Goal: Task Accomplishment & Management: Manage account settings

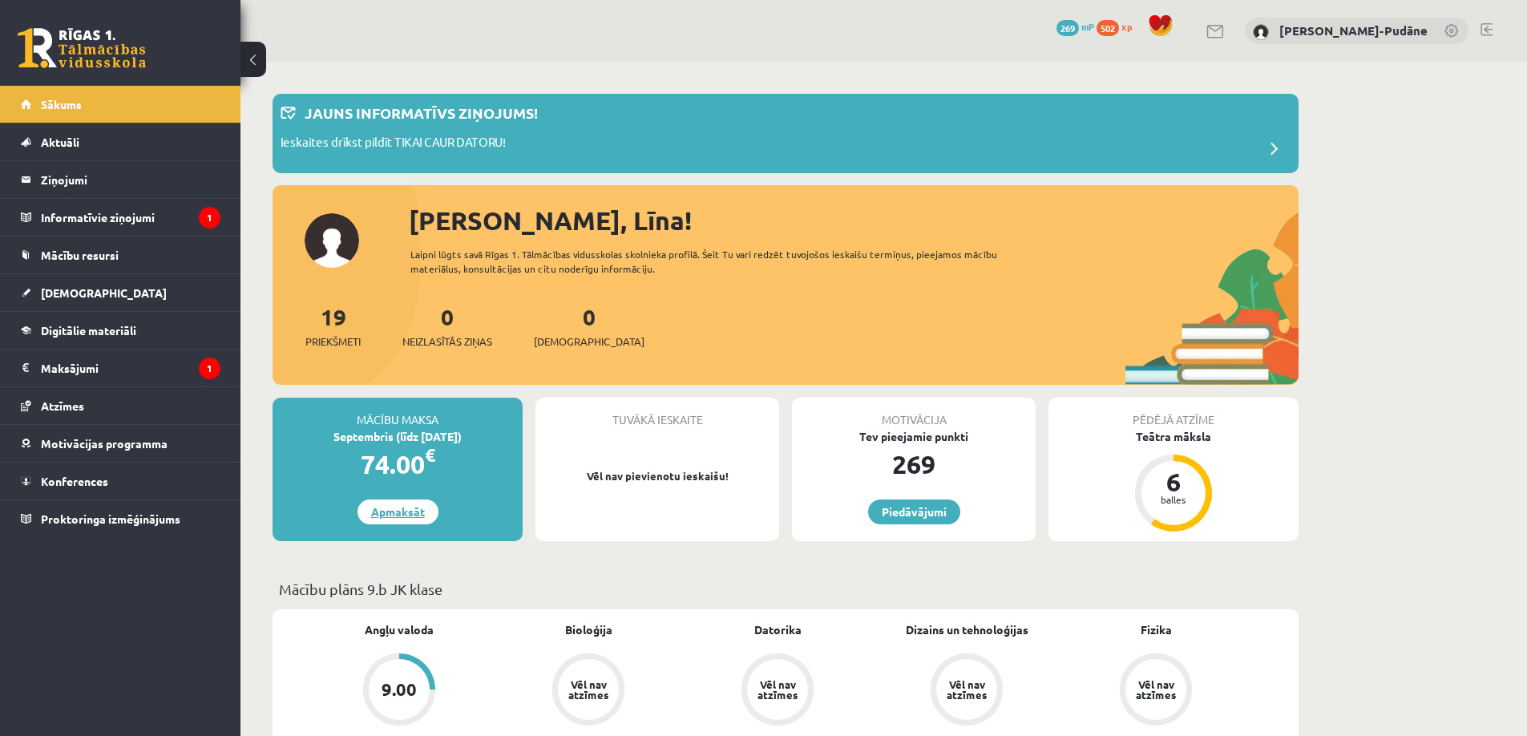
click at [413, 514] on link "Apmaksāt" at bounding box center [397, 511] width 81 height 25
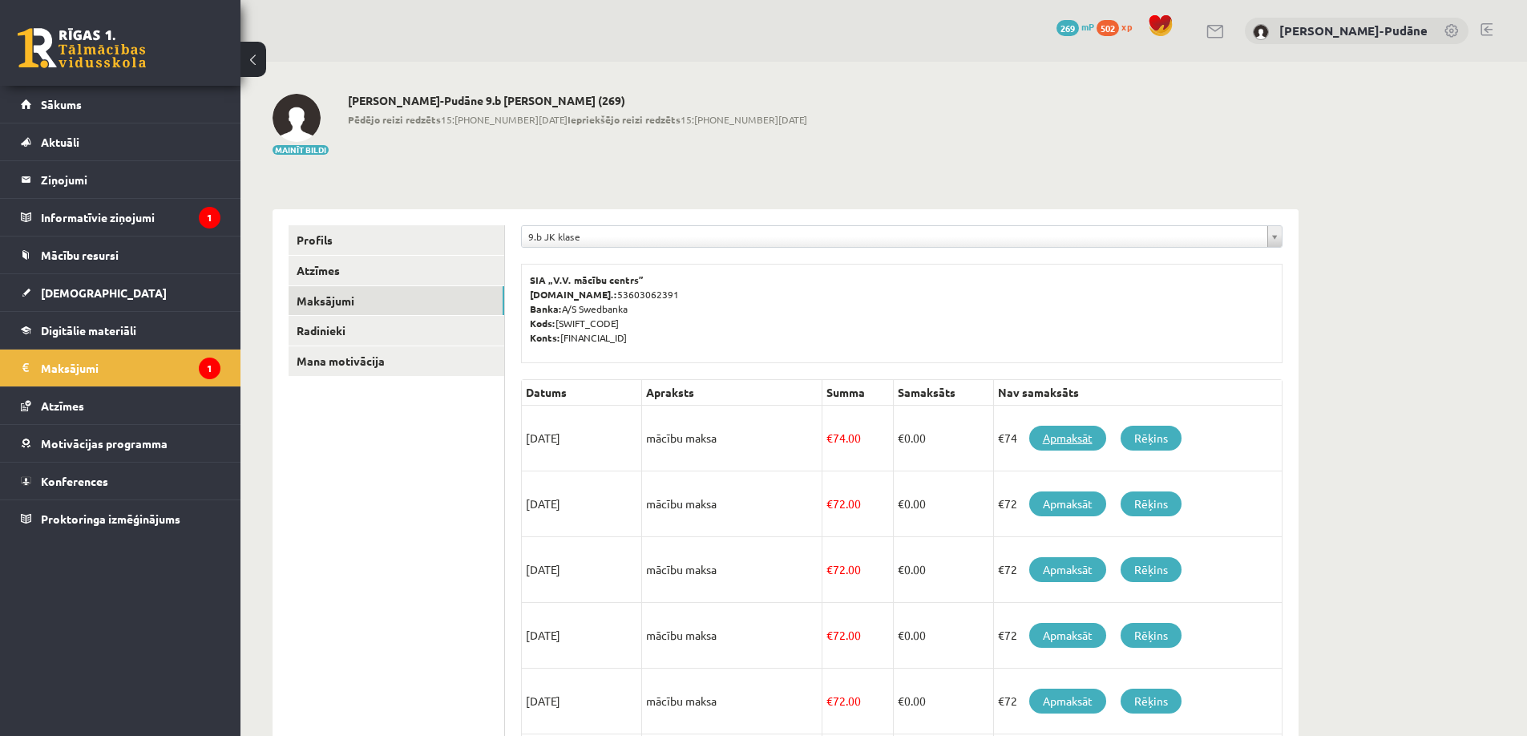
click at [1066, 438] on link "Apmaksāt" at bounding box center [1067, 438] width 77 height 25
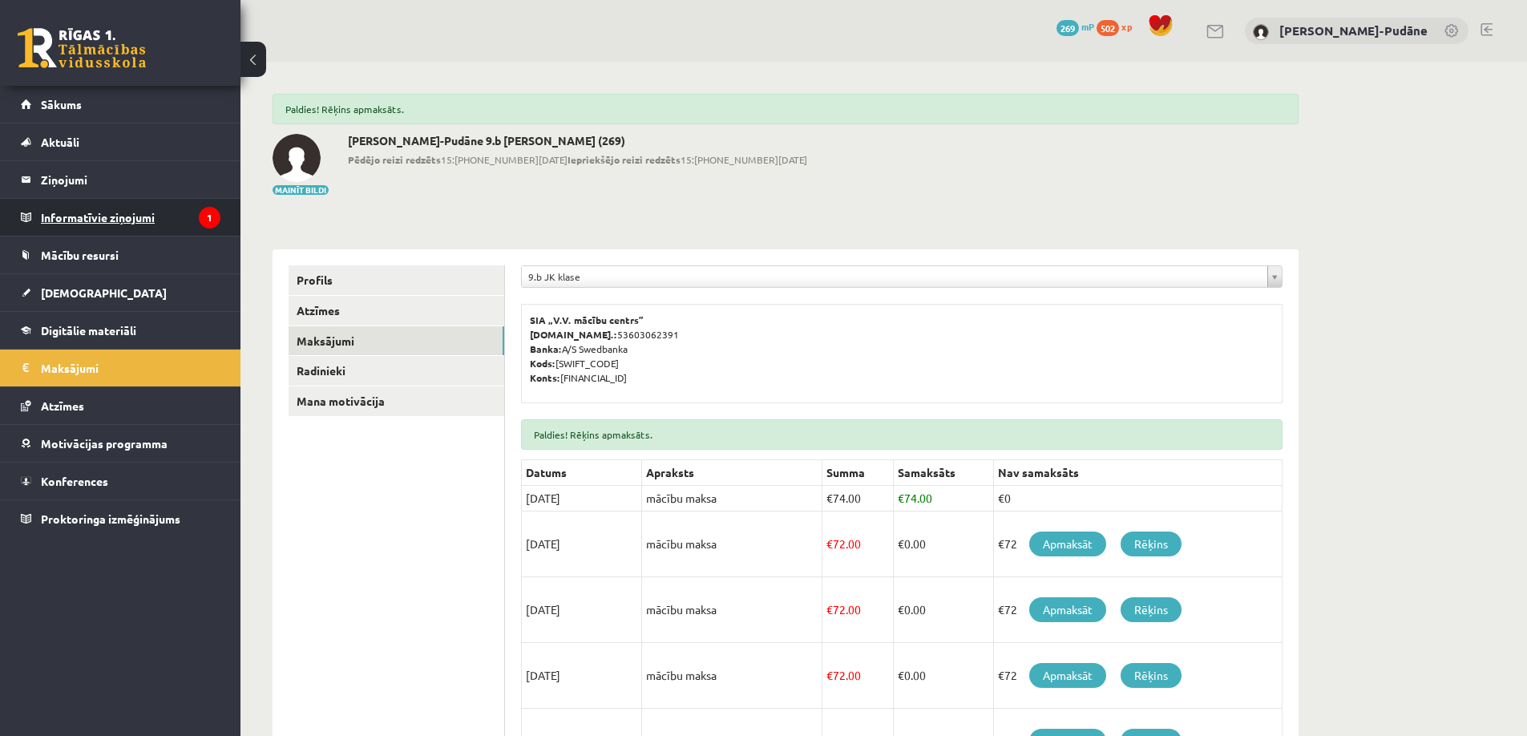
click at [105, 219] on legend "Informatīvie ziņojumi 1" at bounding box center [131, 217] width 180 height 37
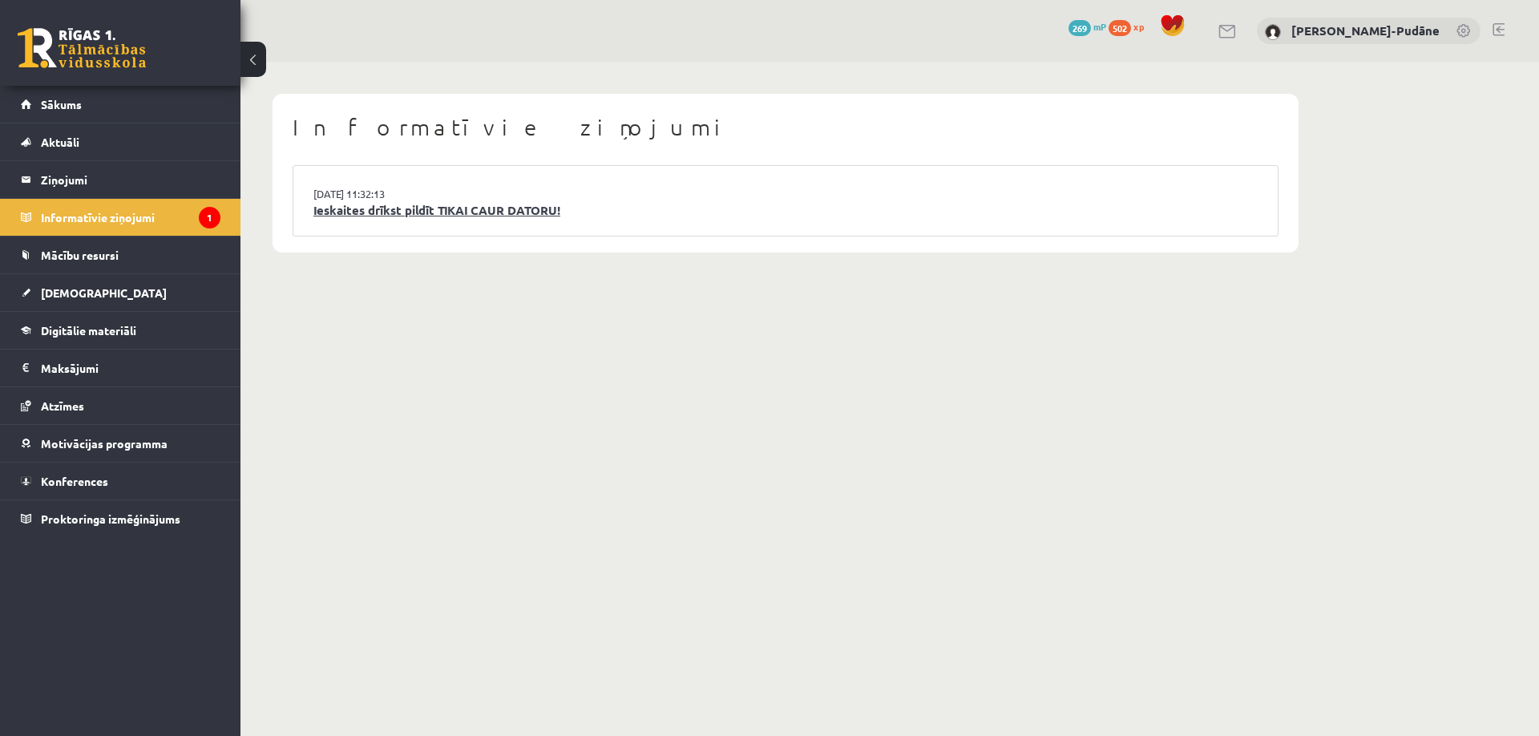
click at [450, 211] on link "Ieskaites drīkst pildīt TIKAI CAUR DATORU!" at bounding box center [785, 210] width 944 height 18
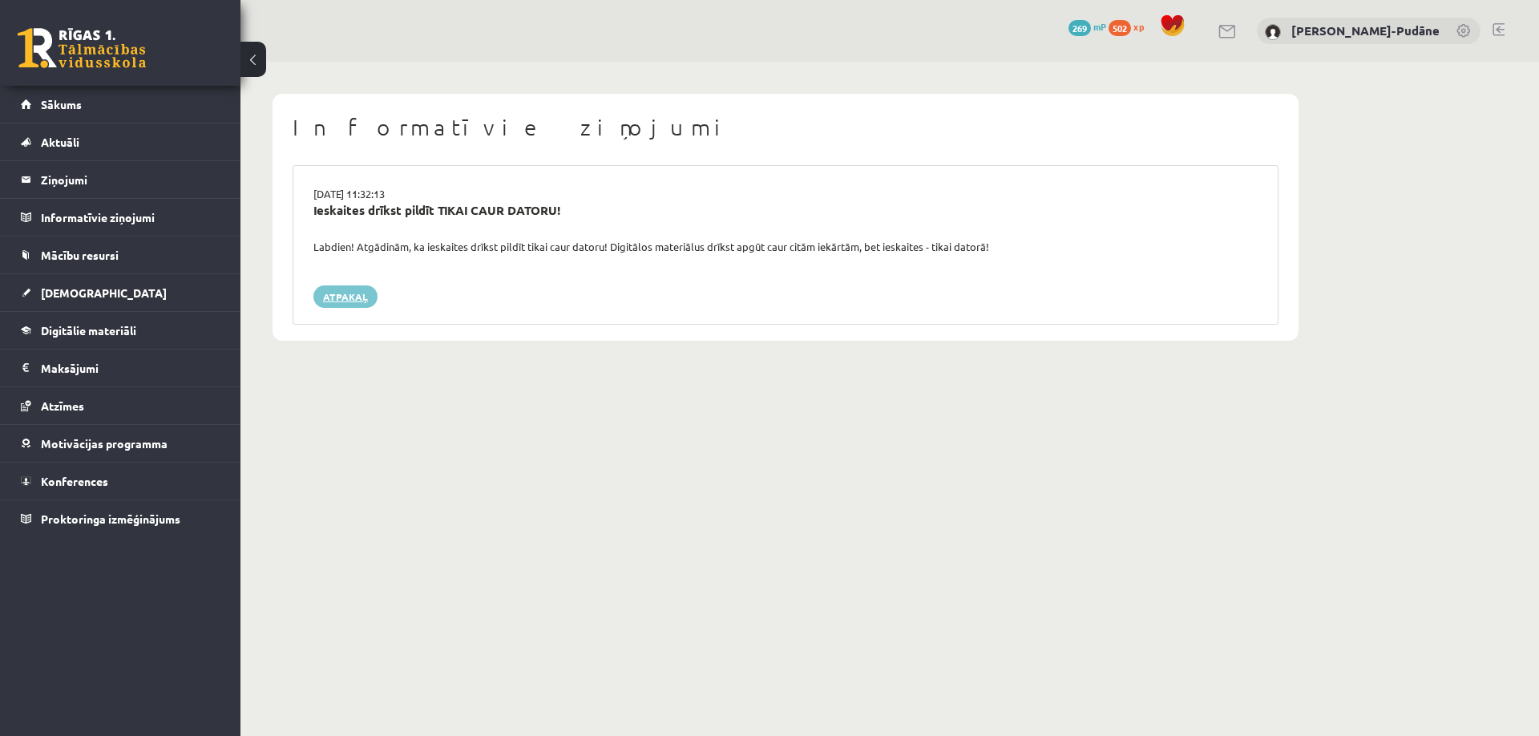
click at [341, 291] on link "Atpakaļ" at bounding box center [345, 296] width 64 height 22
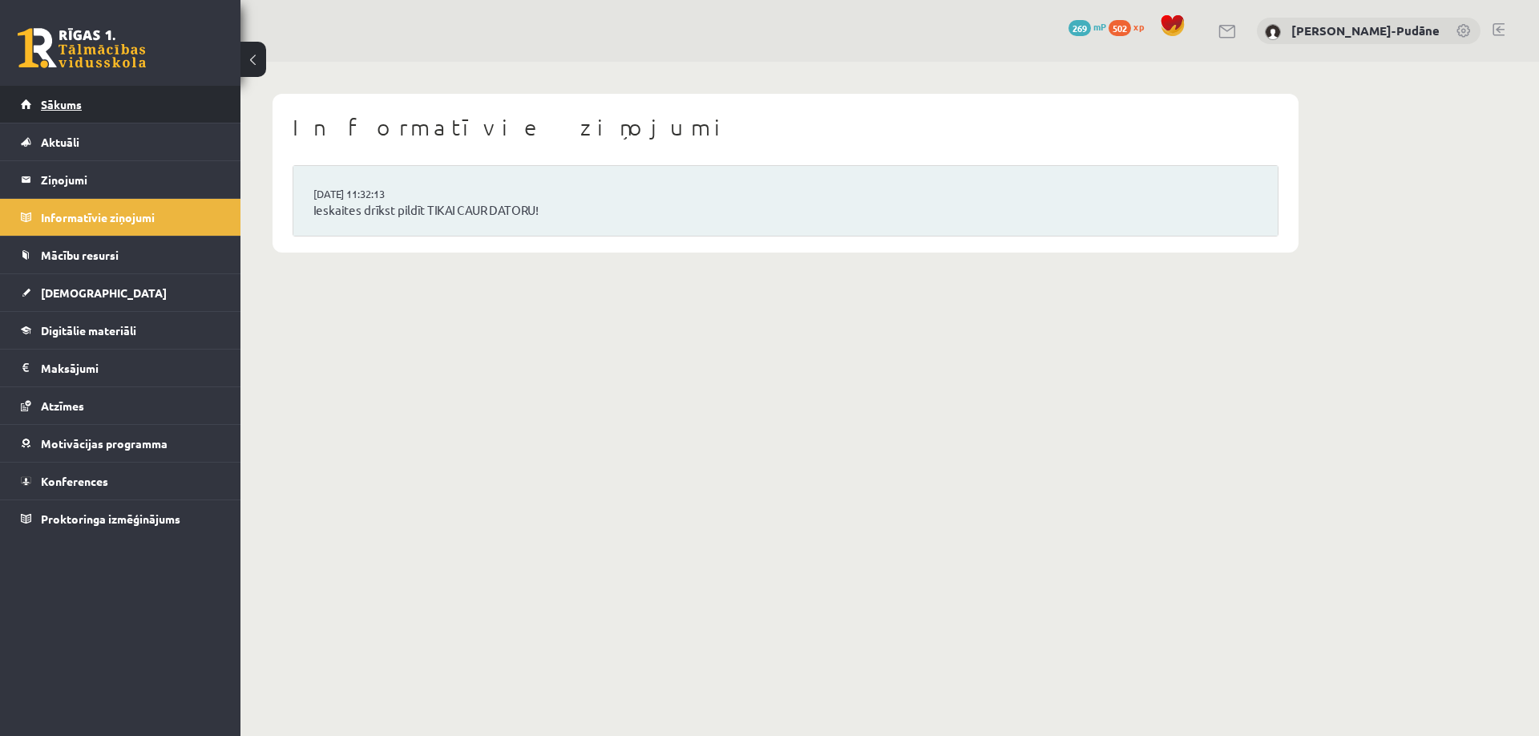
click at [83, 107] on link "Sākums" at bounding box center [121, 104] width 200 height 37
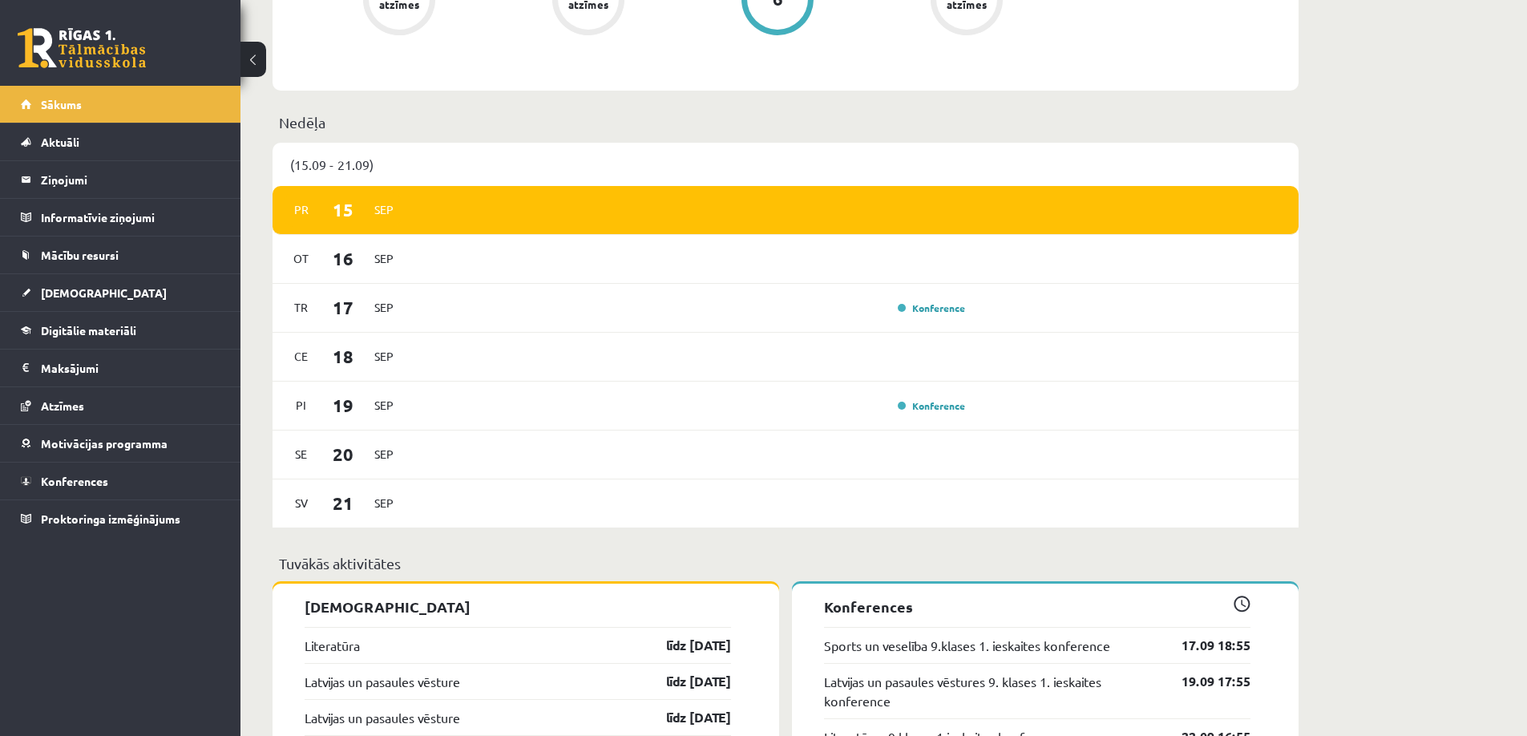
scroll to position [561, 0]
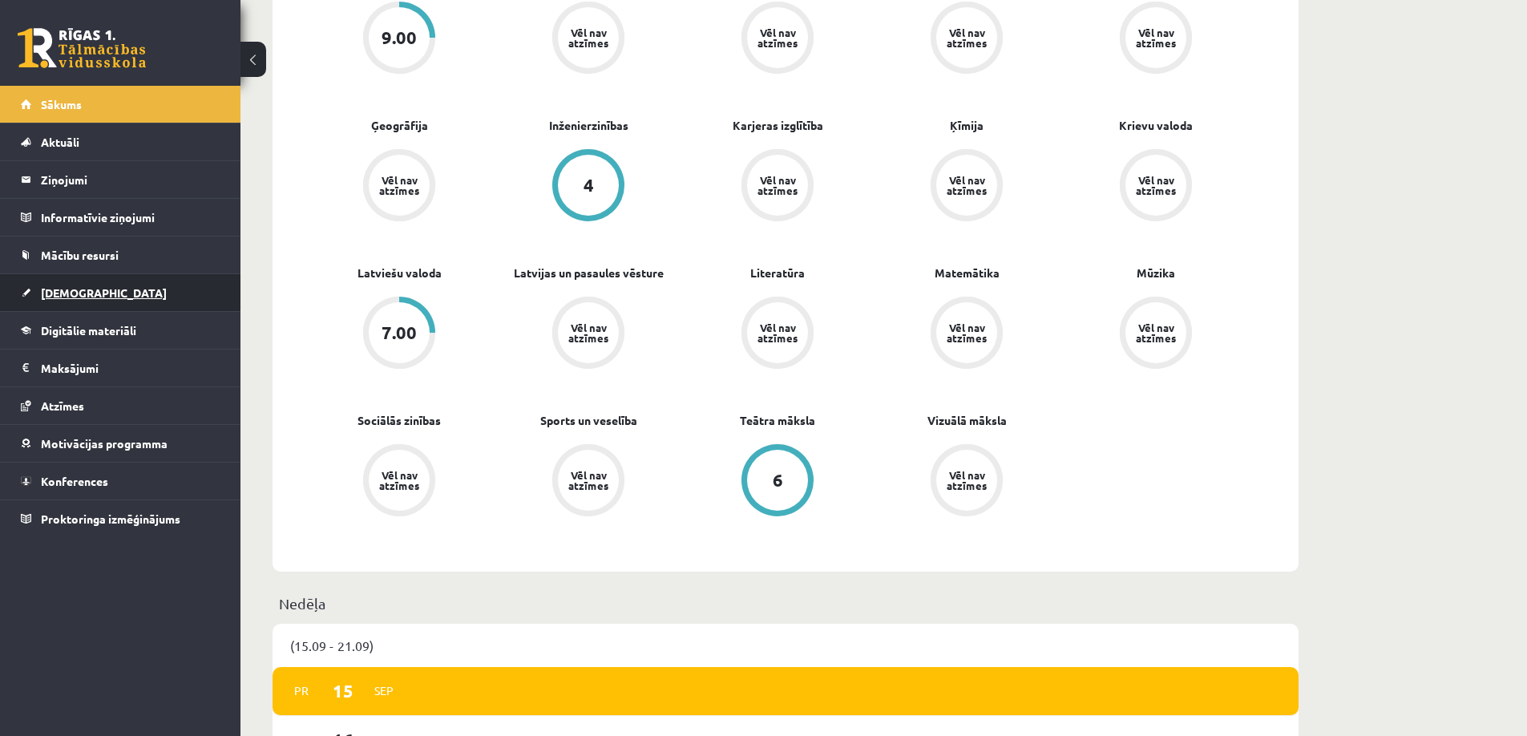
click at [75, 297] on span "[DEMOGRAPHIC_DATA]" at bounding box center [104, 292] width 126 height 14
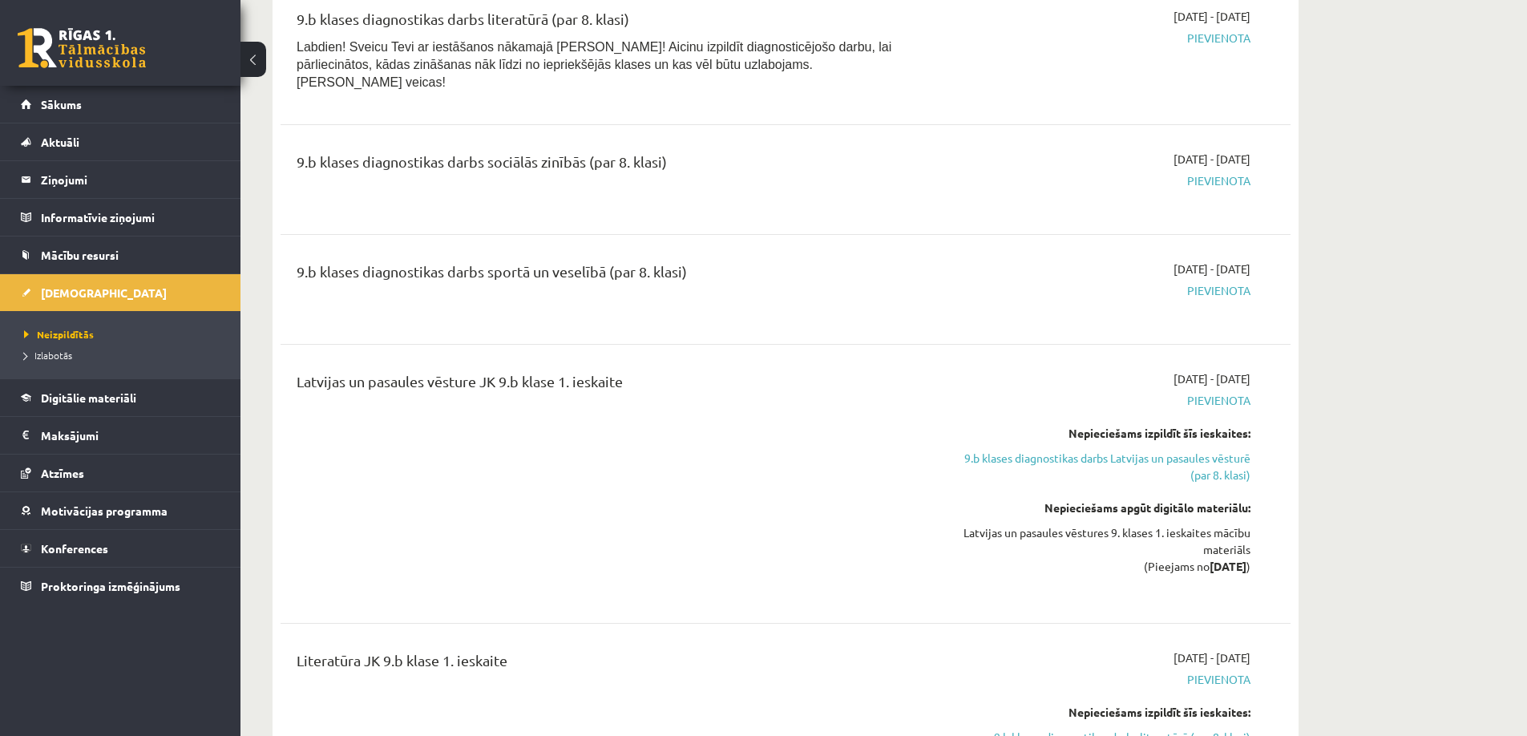
scroll to position [481, 0]
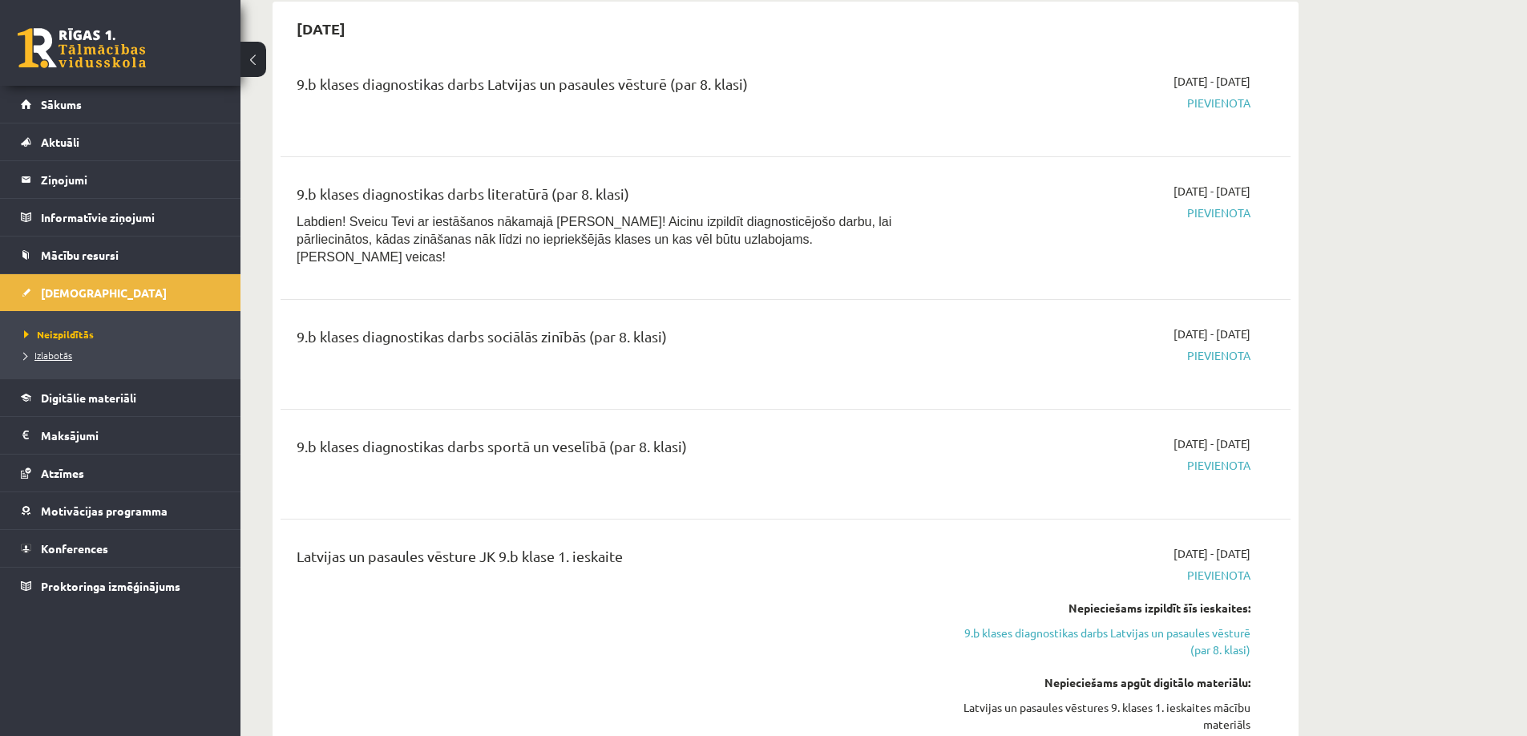
click at [55, 353] on span "Izlabotās" at bounding box center [48, 355] width 48 height 13
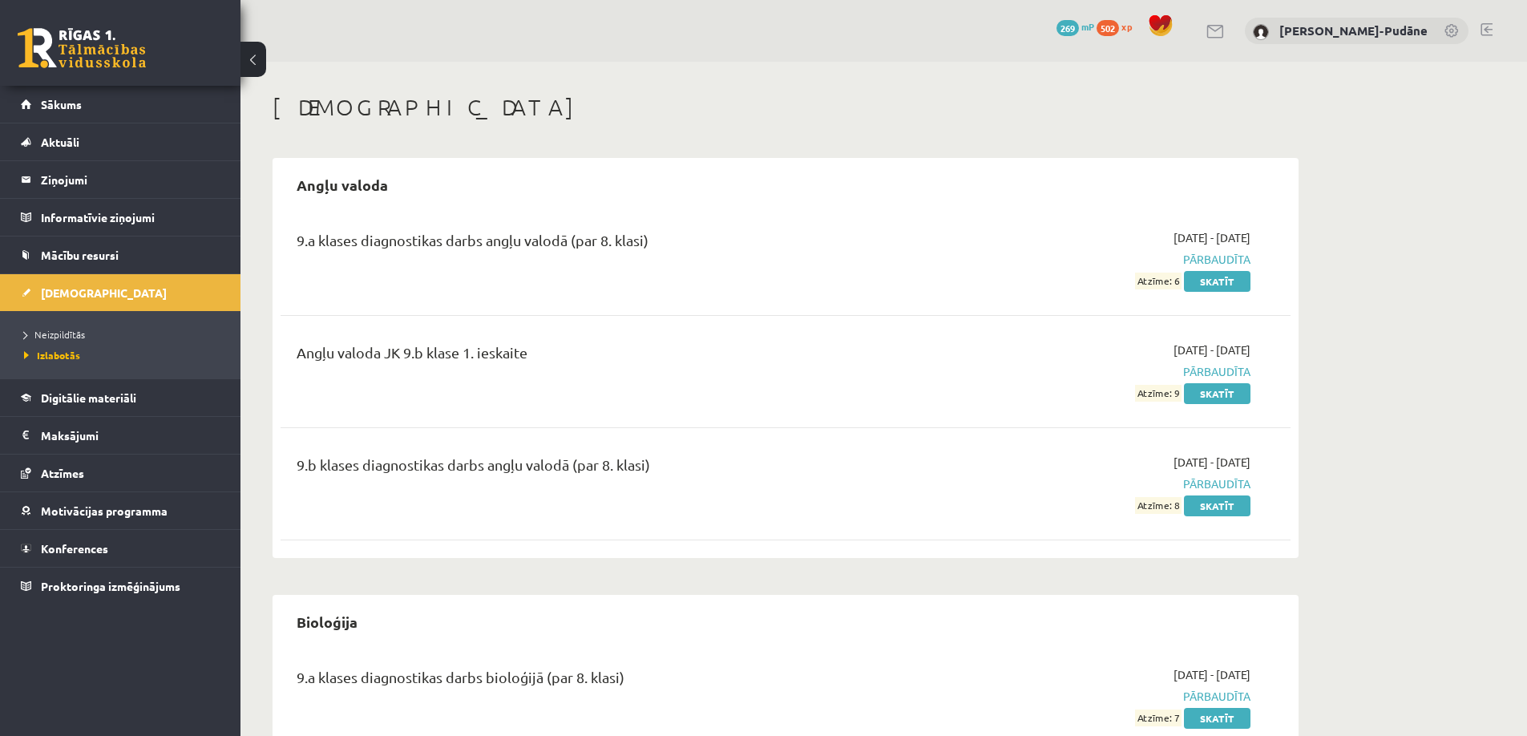
click at [1490, 30] on link at bounding box center [1486, 29] width 12 height 13
